Goal: Task Accomplishment & Management: Manage account settings

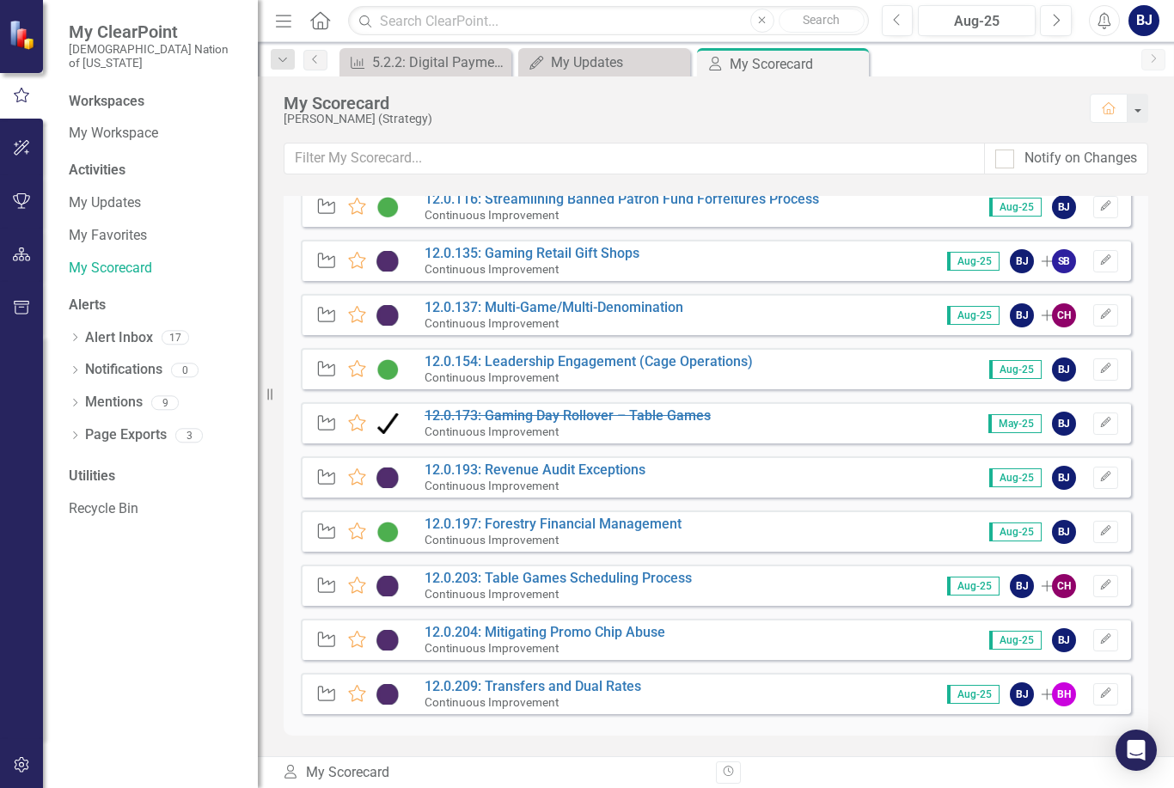
scroll to position [1201, 0]
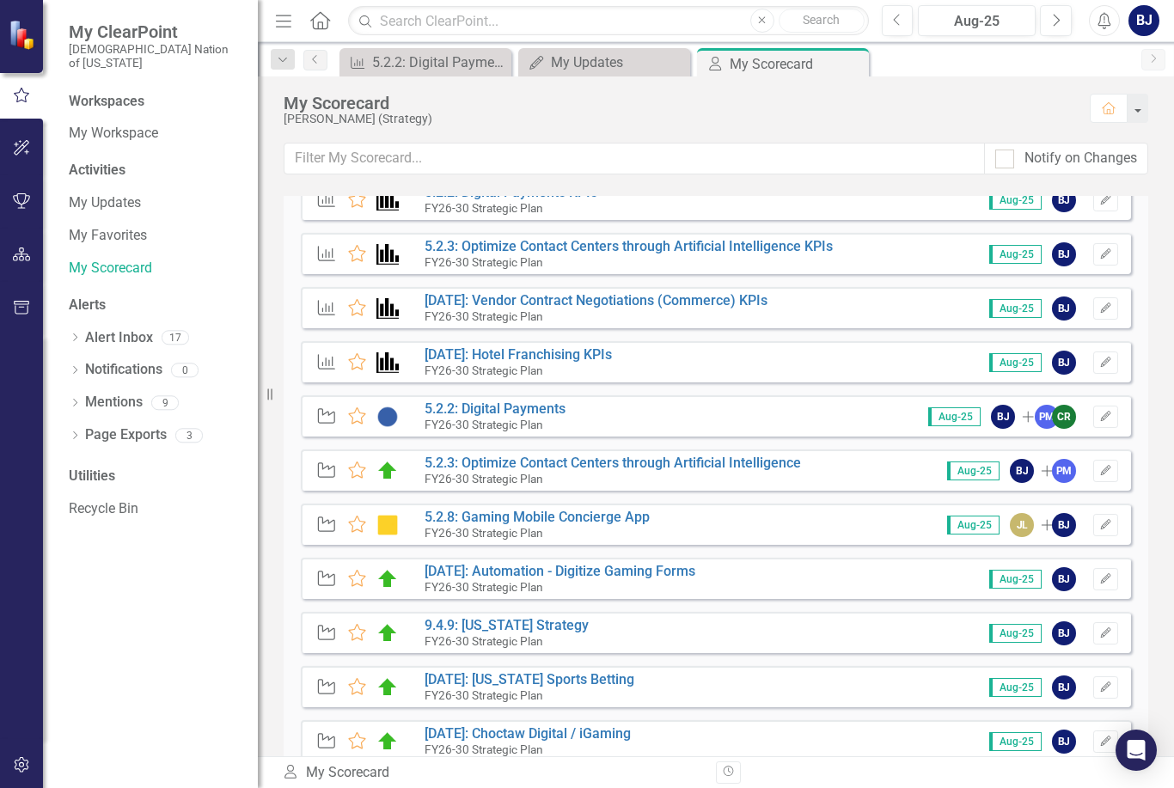
click at [791, 748] on div "Strategic Objective Favorite [DATE]: Choctaw Digital / iGaming FY26-30 Strategi…" at bounding box center [716, 740] width 830 height 41
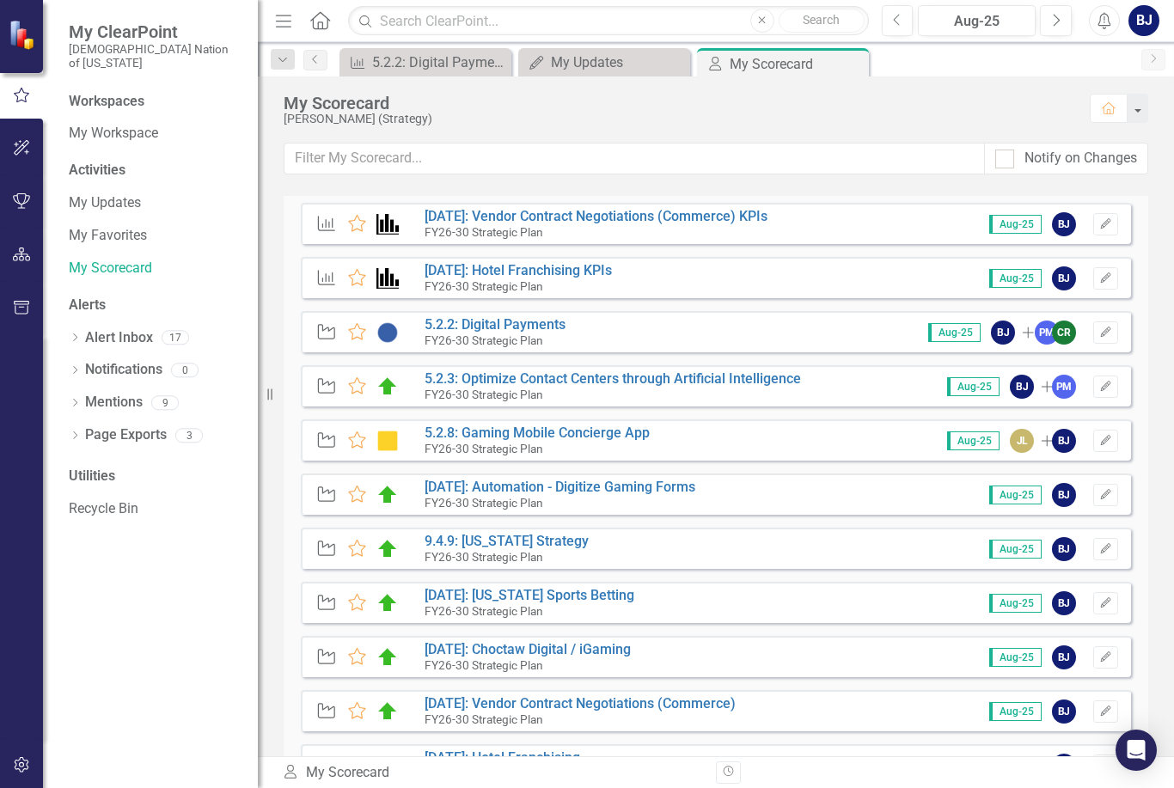
scroll to position [146, 0]
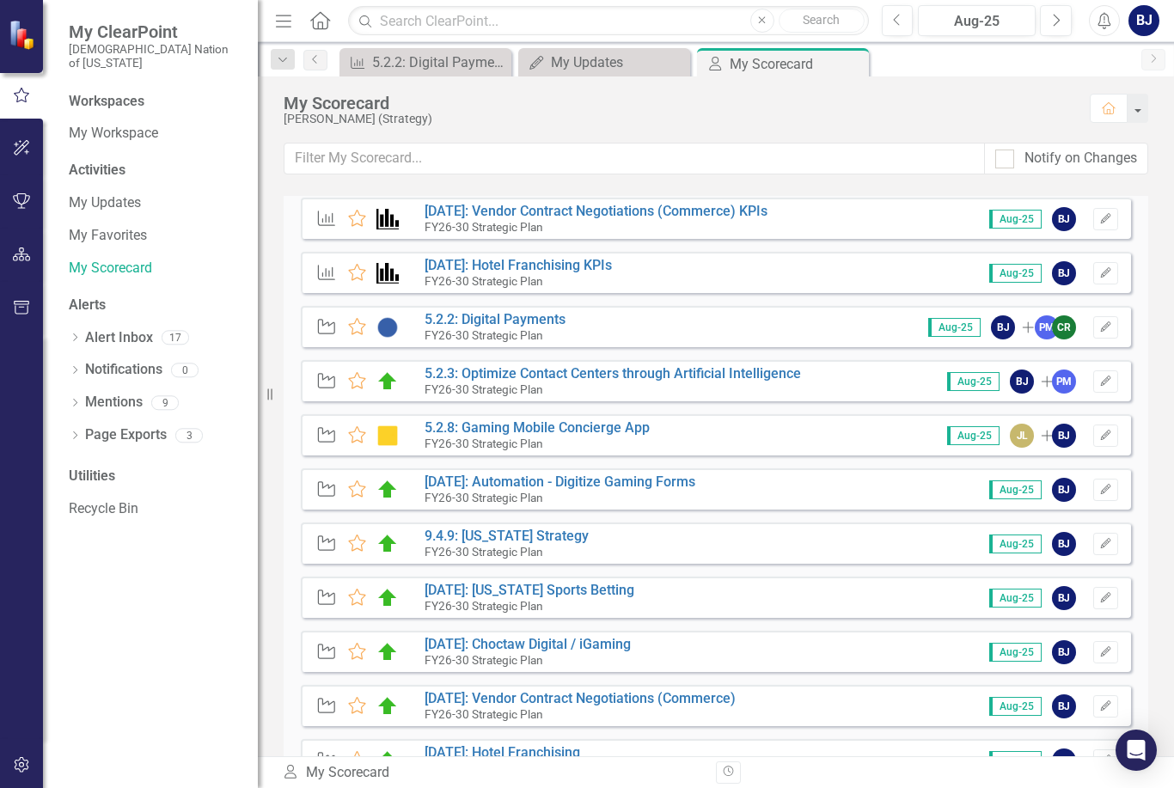
click at [594, 596] on link "[DATE]: [US_STATE] Sports Betting" at bounding box center [530, 590] width 210 height 16
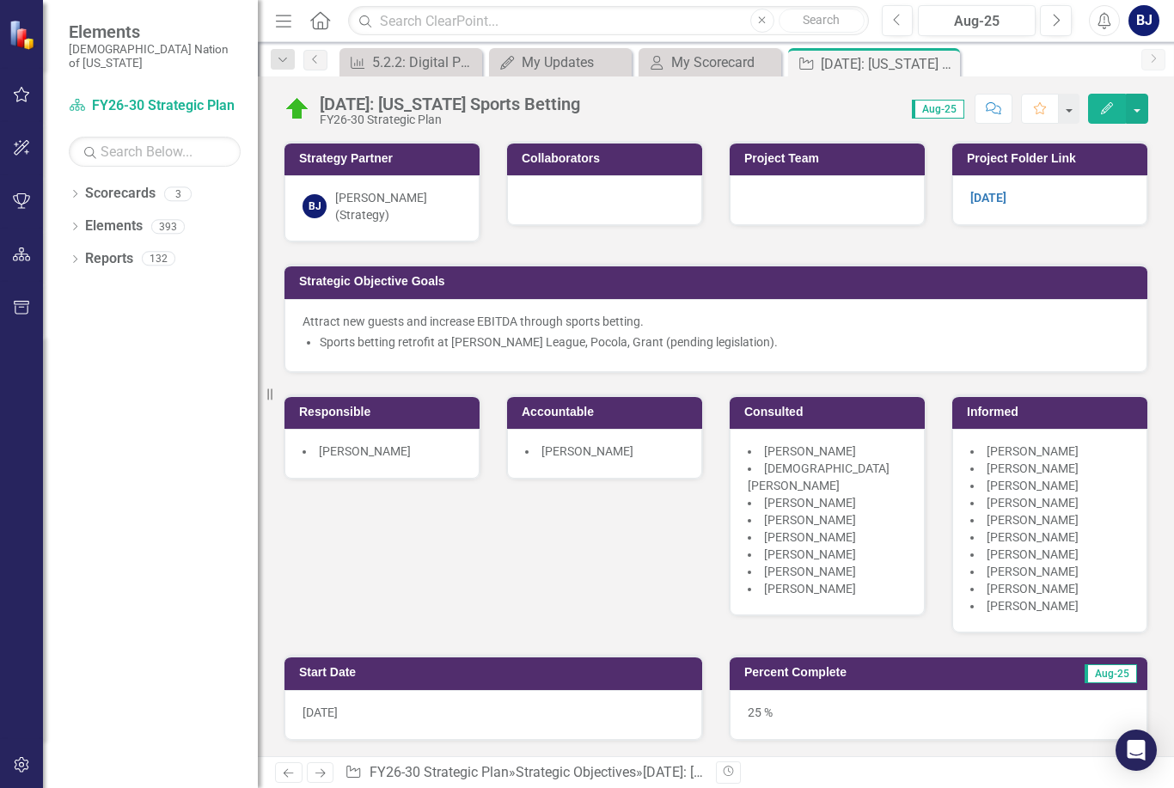
click at [1105, 107] on icon "button" at bounding box center [1107, 108] width 12 height 12
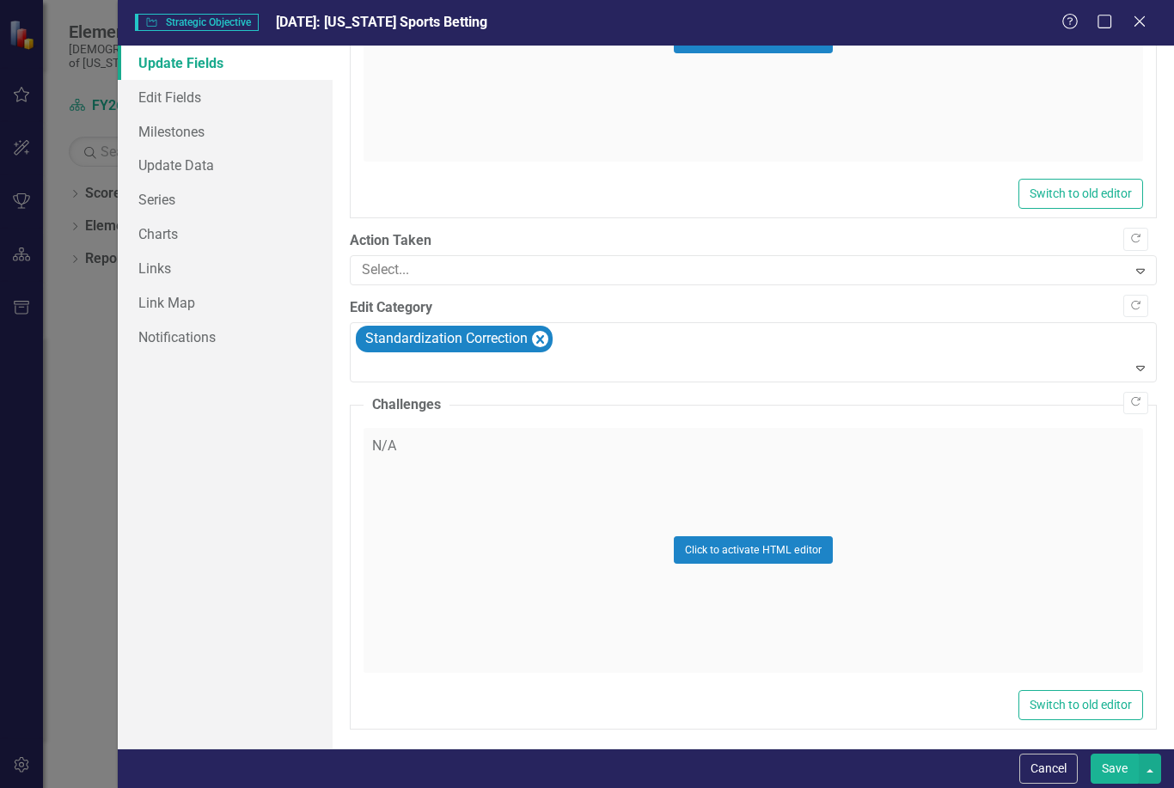
scroll to position [1916, 0]
click at [192, 129] on link "Milestones" at bounding box center [225, 131] width 215 height 34
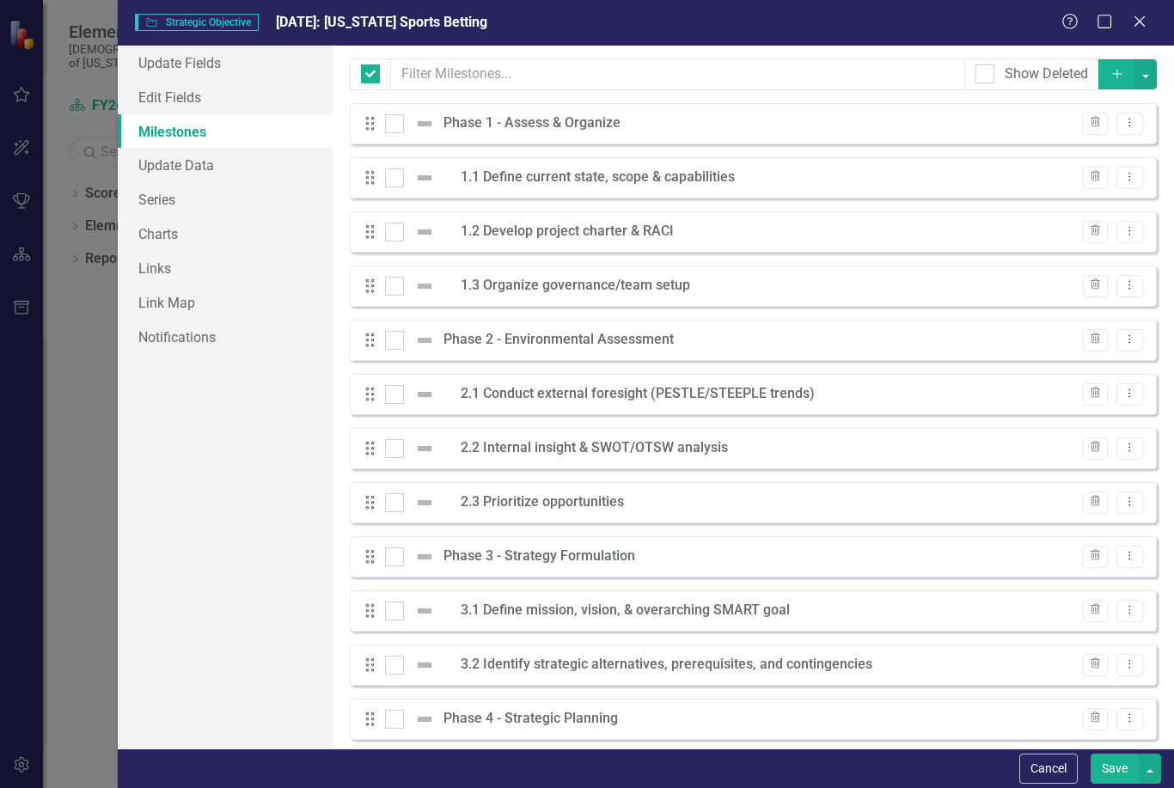
checkbox input "false"
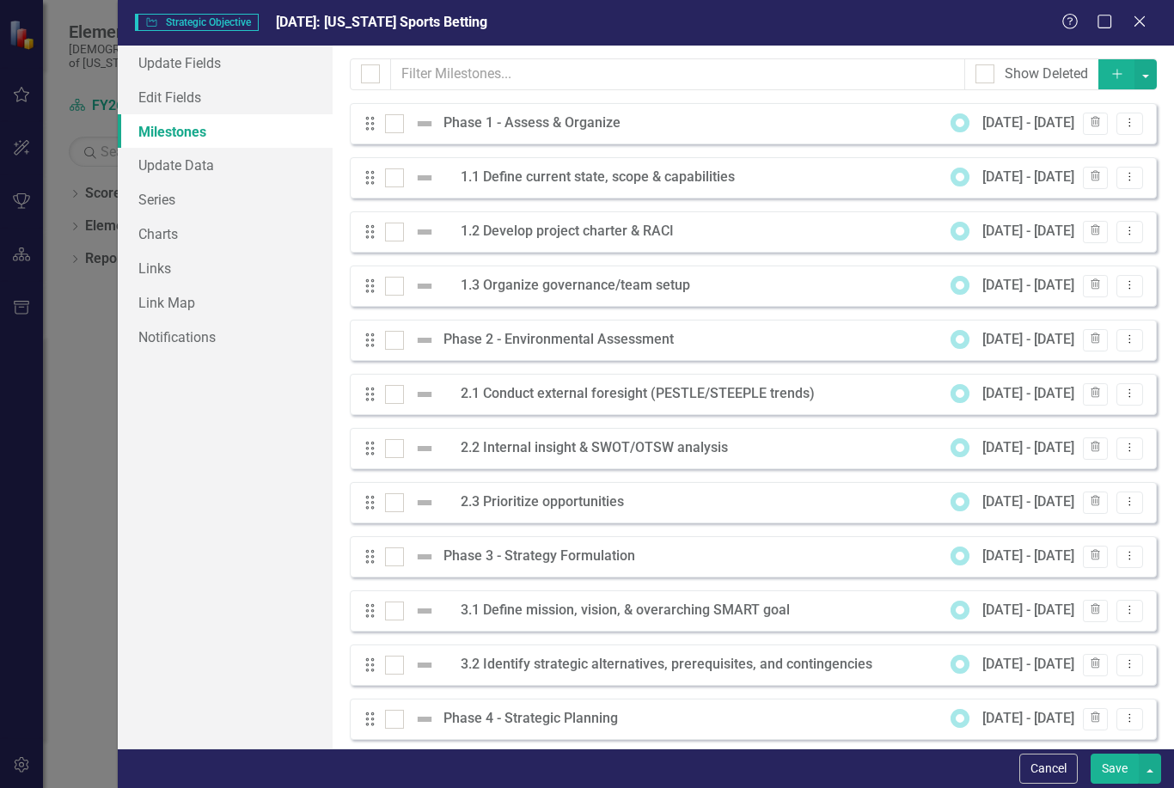
click at [1142, 78] on button "button" at bounding box center [1145, 74] width 22 height 30
click at [1146, 78] on button "button" at bounding box center [1145, 74] width 22 height 30
click at [1113, 62] on button "Add" at bounding box center [1117, 74] width 38 height 30
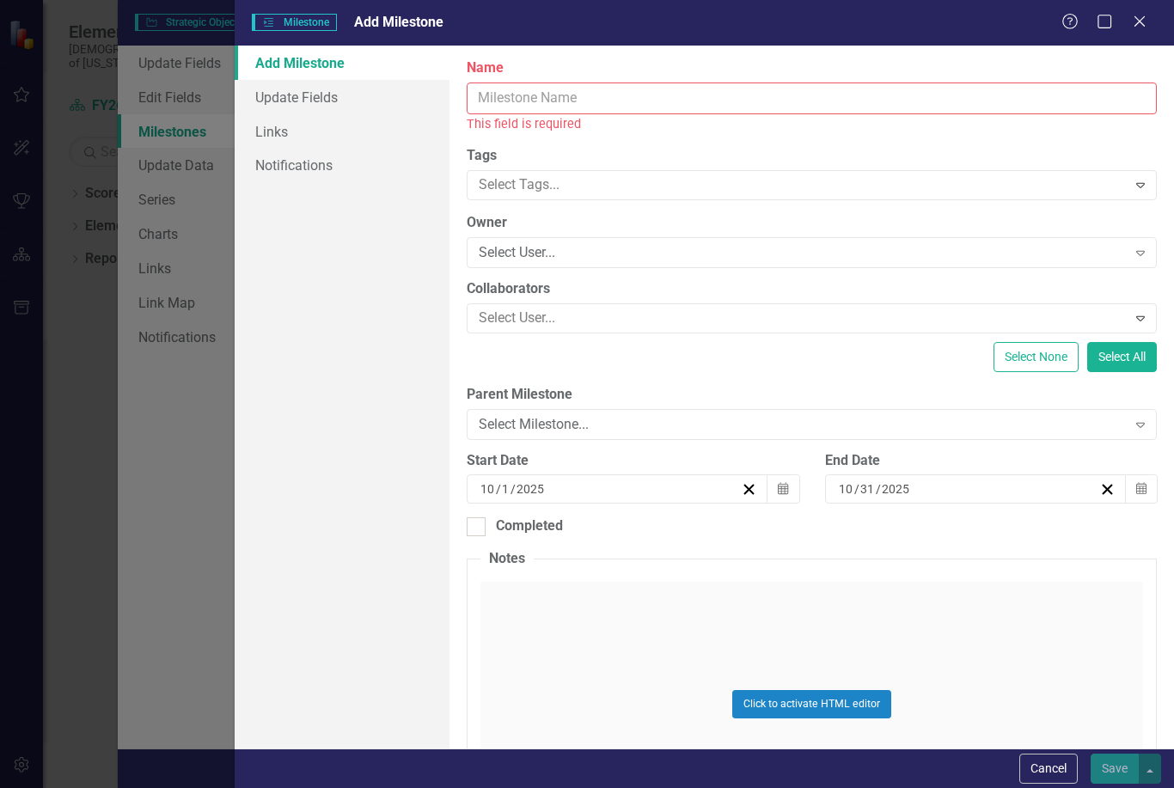
click at [1055, 766] on button "Cancel" at bounding box center [1048, 769] width 58 height 30
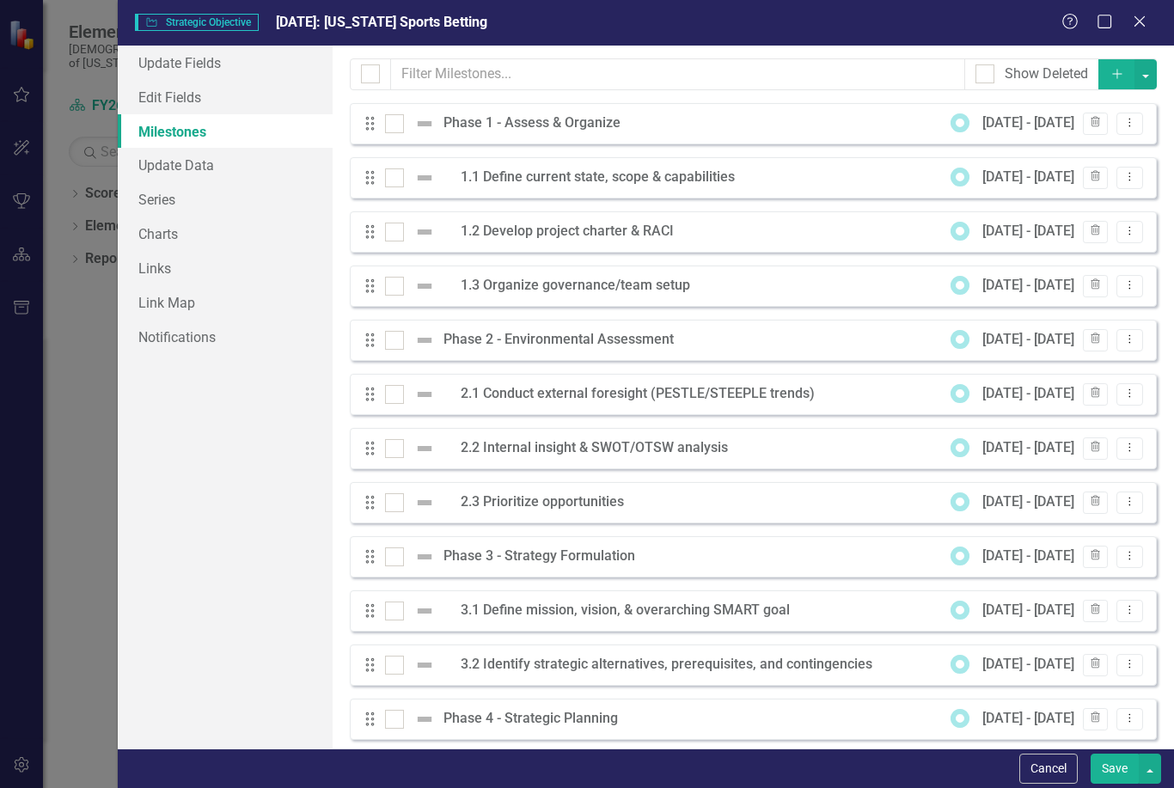
click at [1058, 755] on button "Cancel" at bounding box center [1048, 769] width 58 height 30
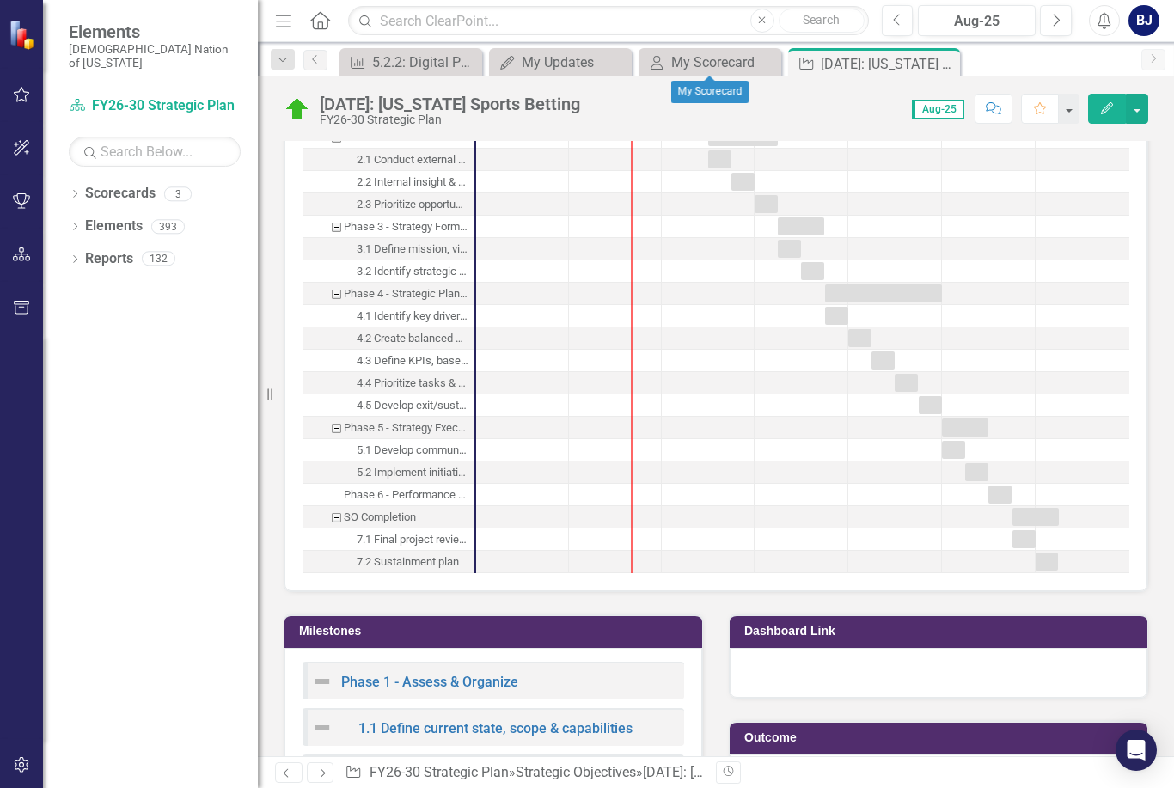
scroll to position [1743, 0]
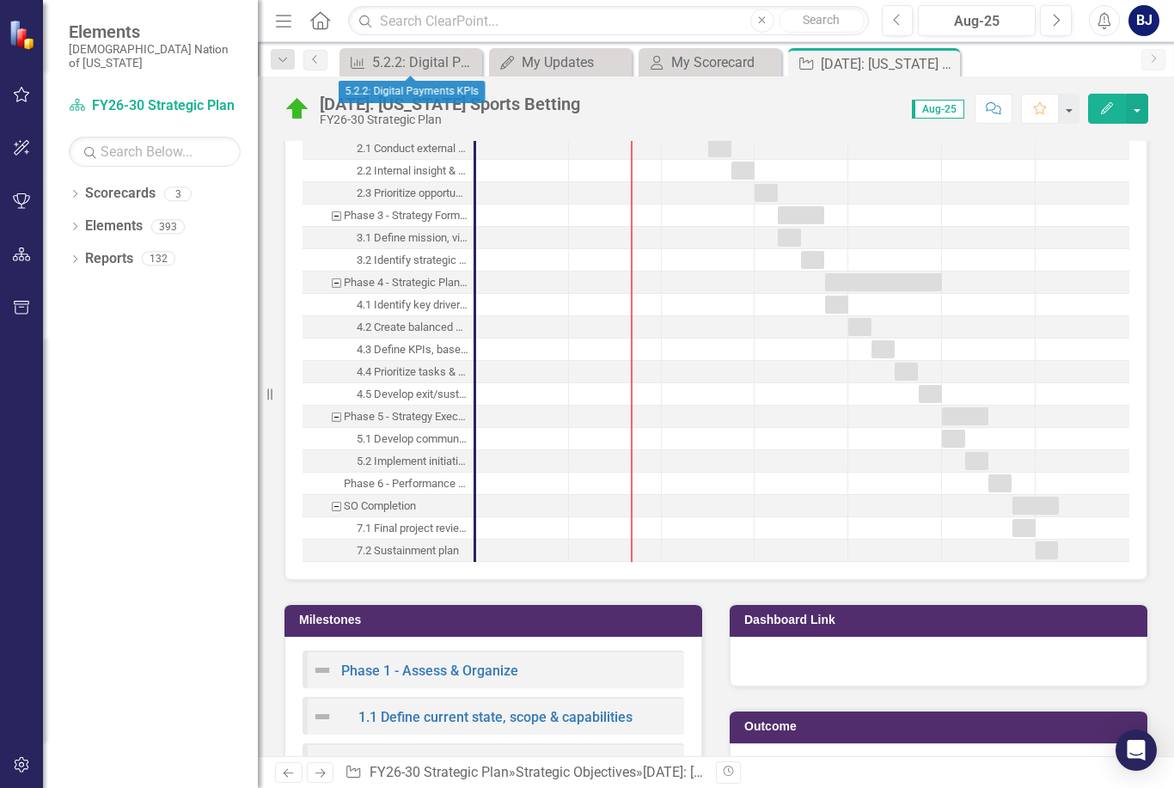
click at [71, 189] on div "Dropdown" at bounding box center [75, 196] width 12 height 15
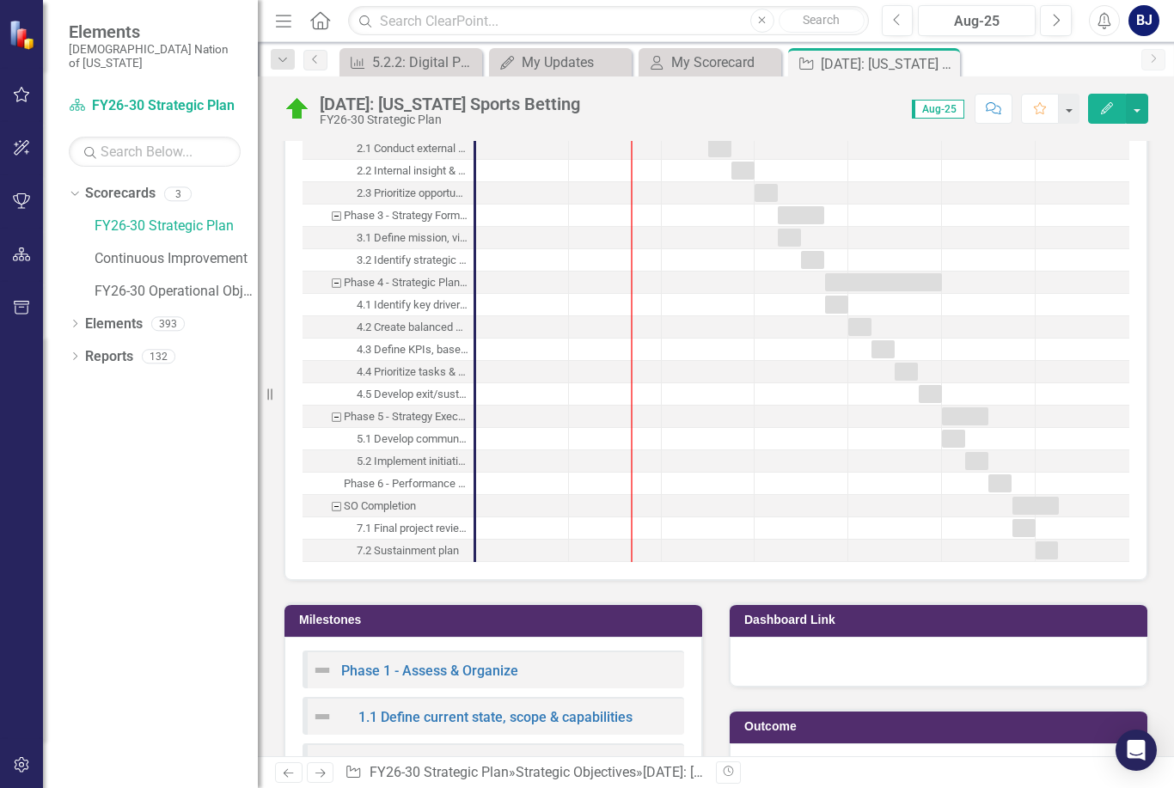
click at [7, 111] on button "button" at bounding box center [22, 95] width 39 height 36
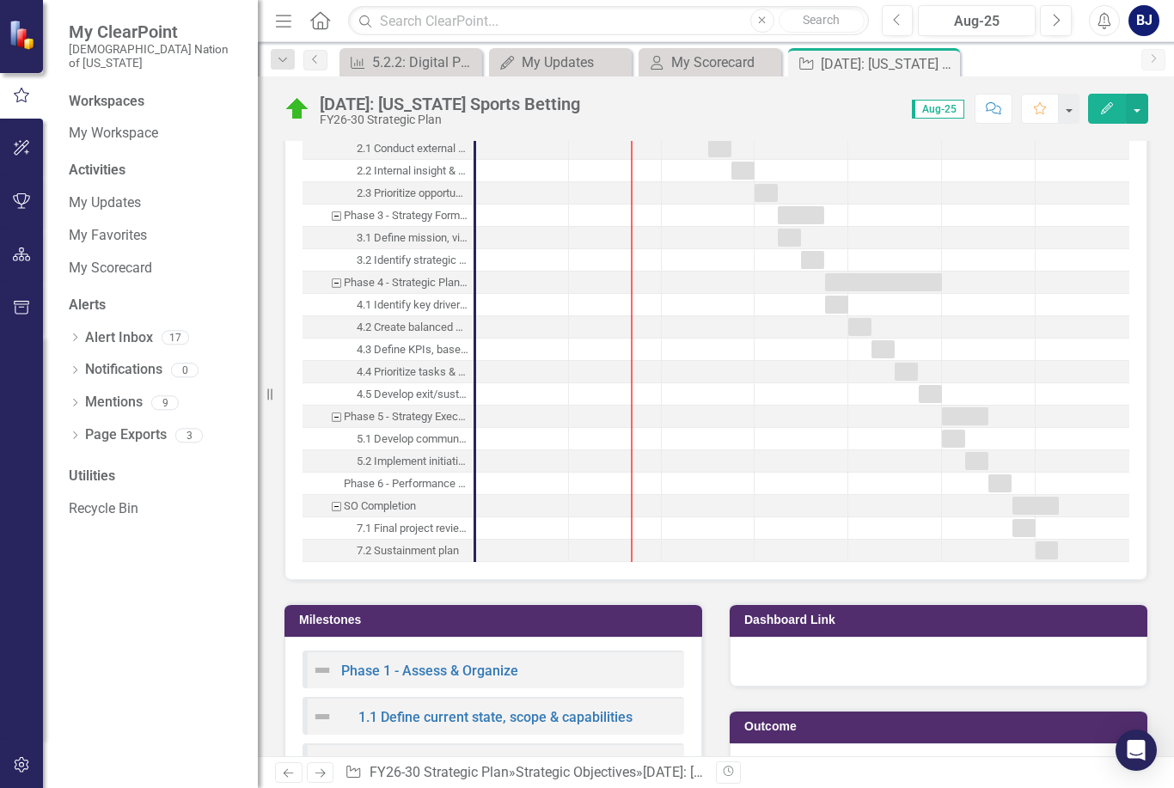
click at [137, 259] on link "My Scorecard" at bounding box center [155, 269] width 172 height 20
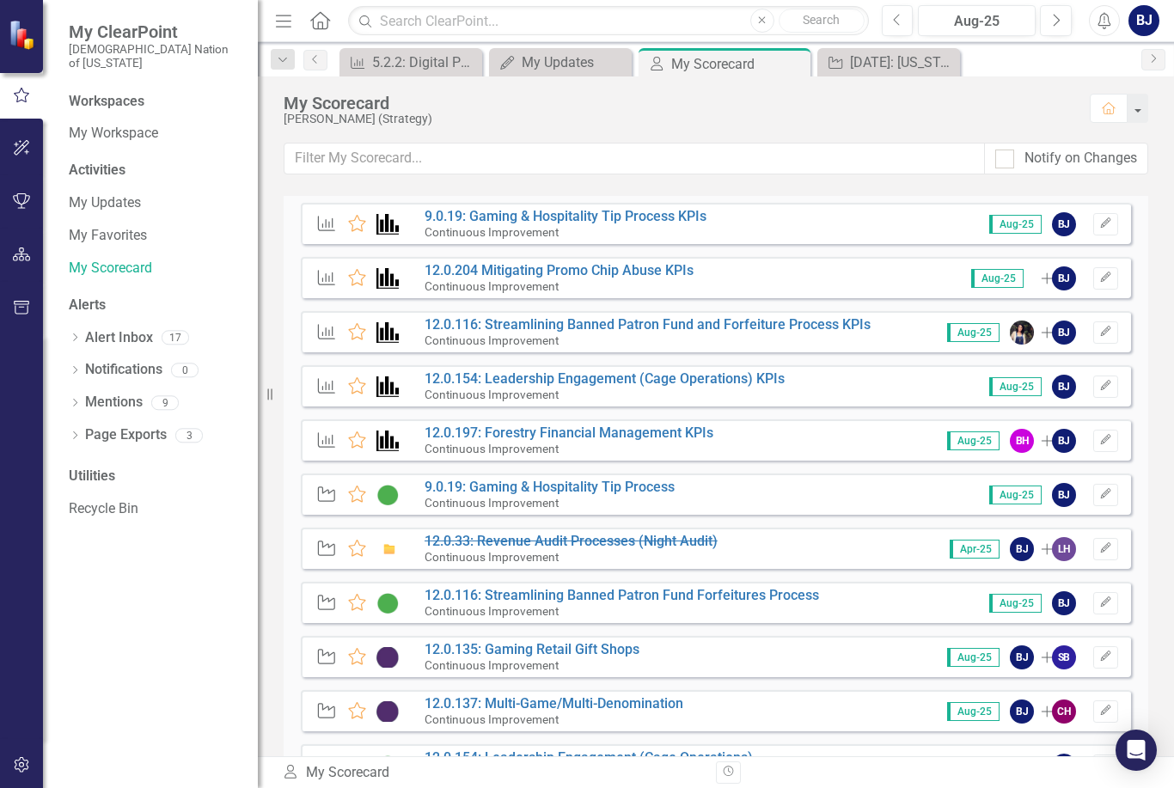
scroll to position [805, 0]
click at [623, 273] on link "12.0.204 Mitigating Promo Chip Abuse KPIs" at bounding box center [559, 271] width 269 height 16
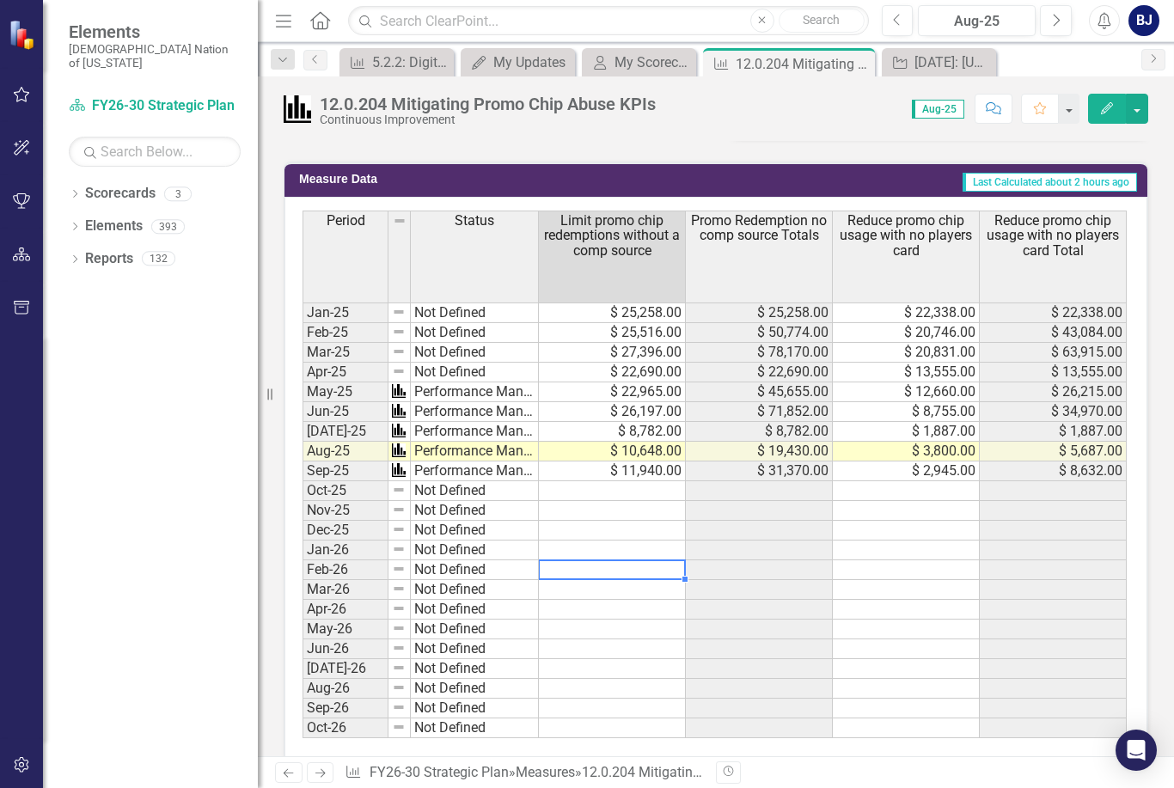
scroll to position [1031, 0]
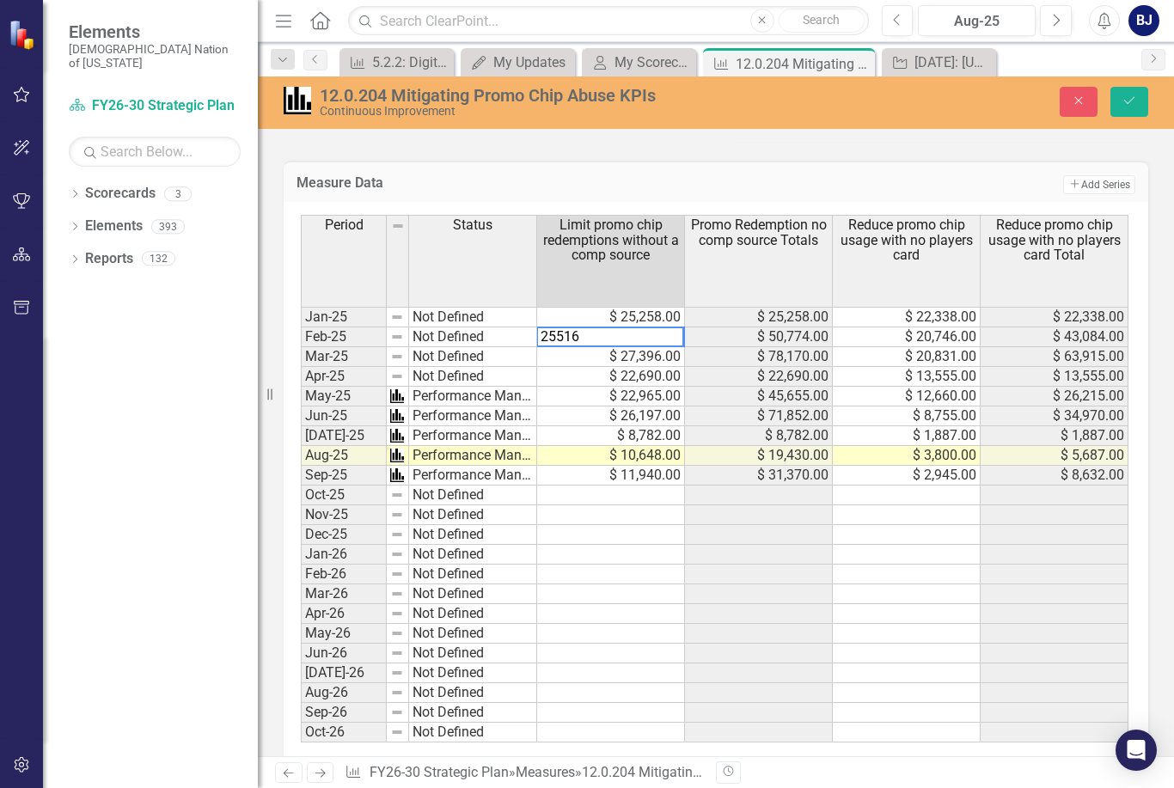
type textarea "25258"
click at [1061, 103] on button "Close" at bounding box center [1079, 102] width 38 height 30
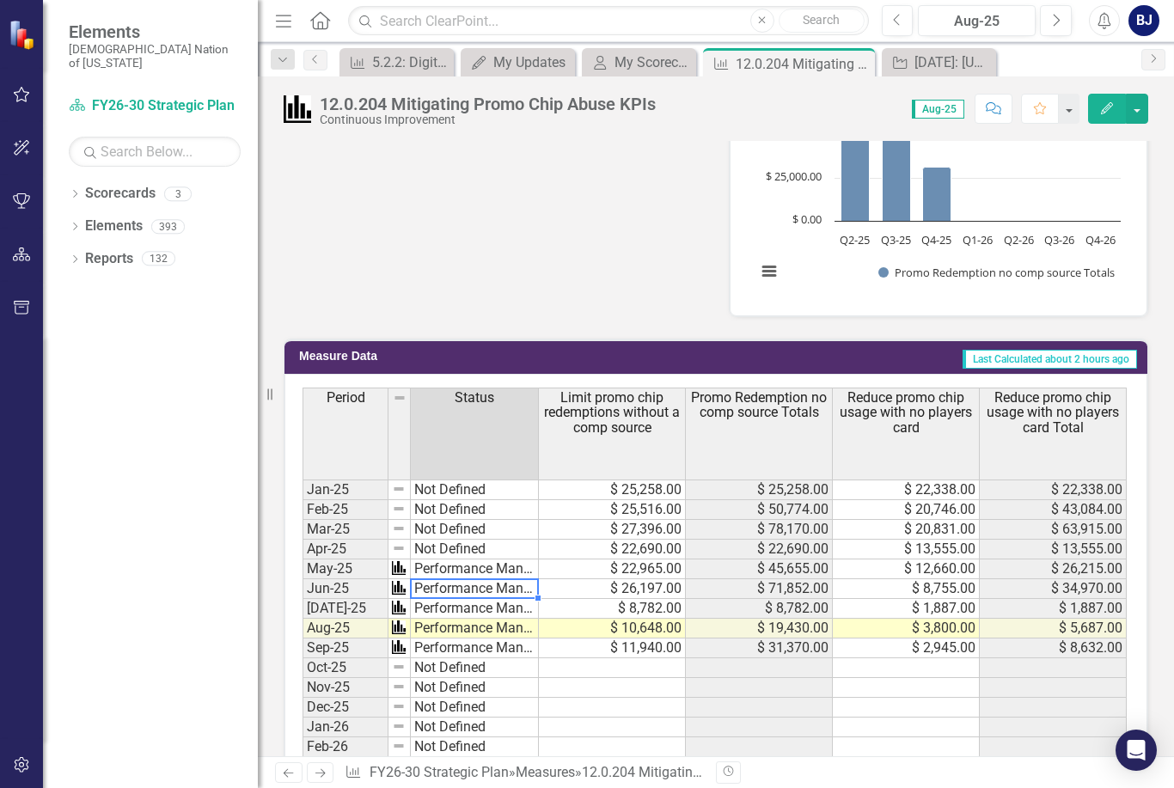
scroll to position [853, 0]
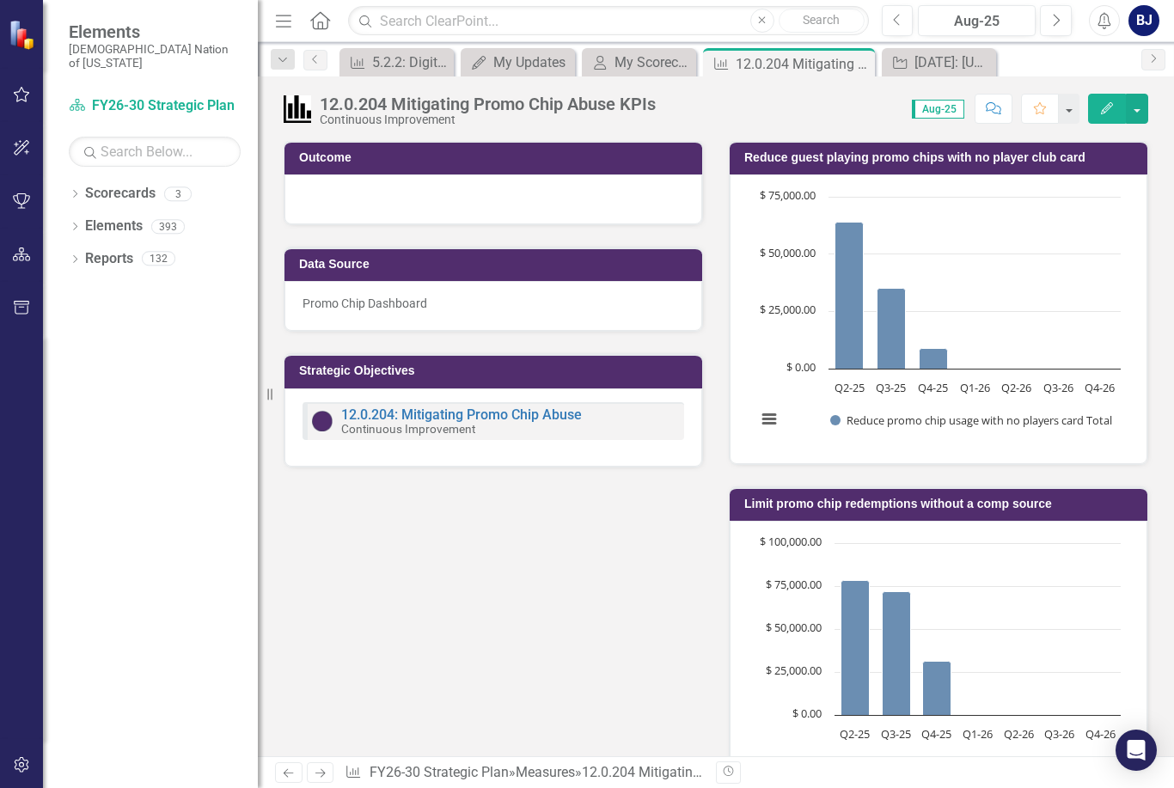
scroll to position [363, 0]
